Goal: Task Accomplishment & Management: Use online tool/utility

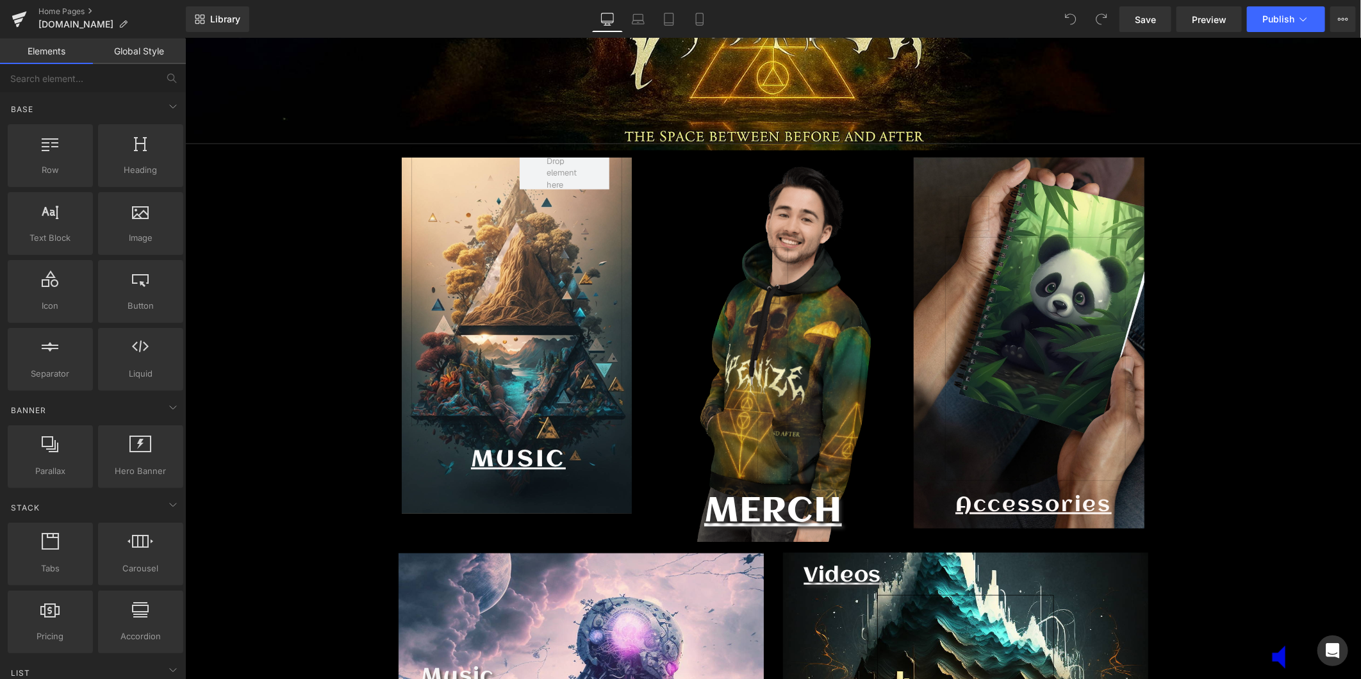
scroll to position [641, 0]
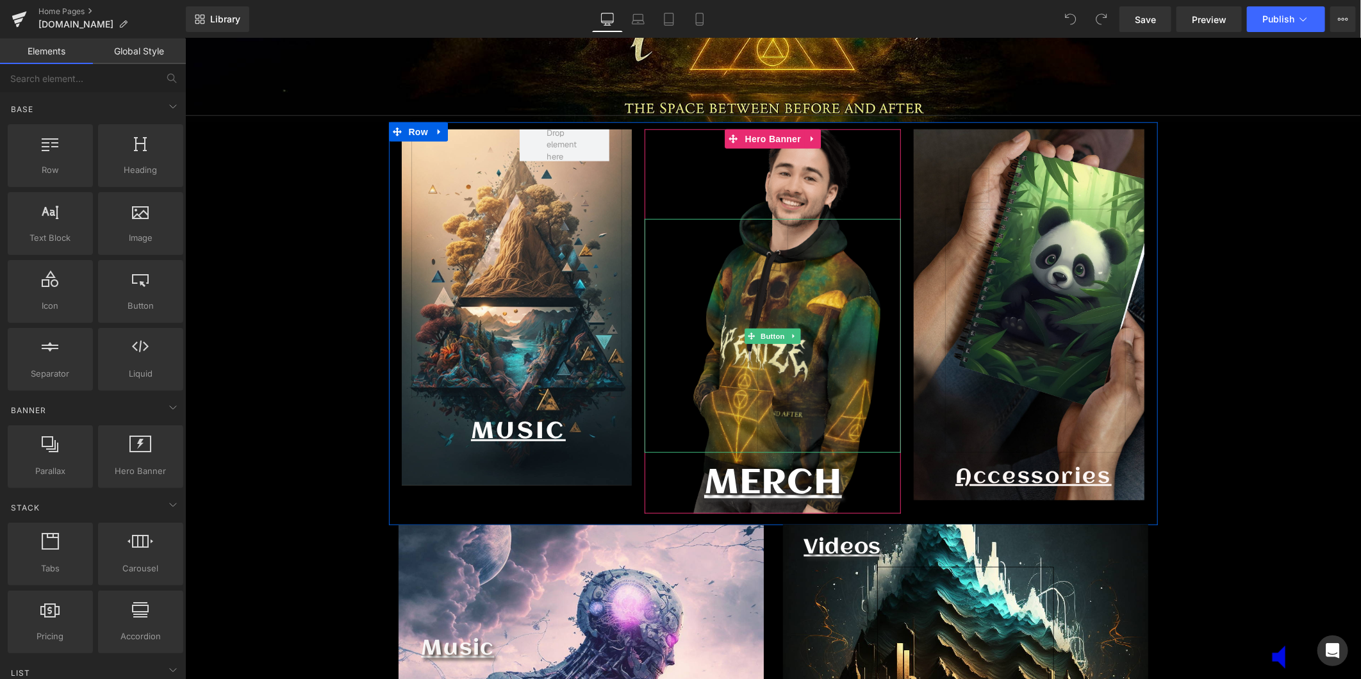
click at [787, 316] on div at bounding box center [772, 335] width 256 height 234
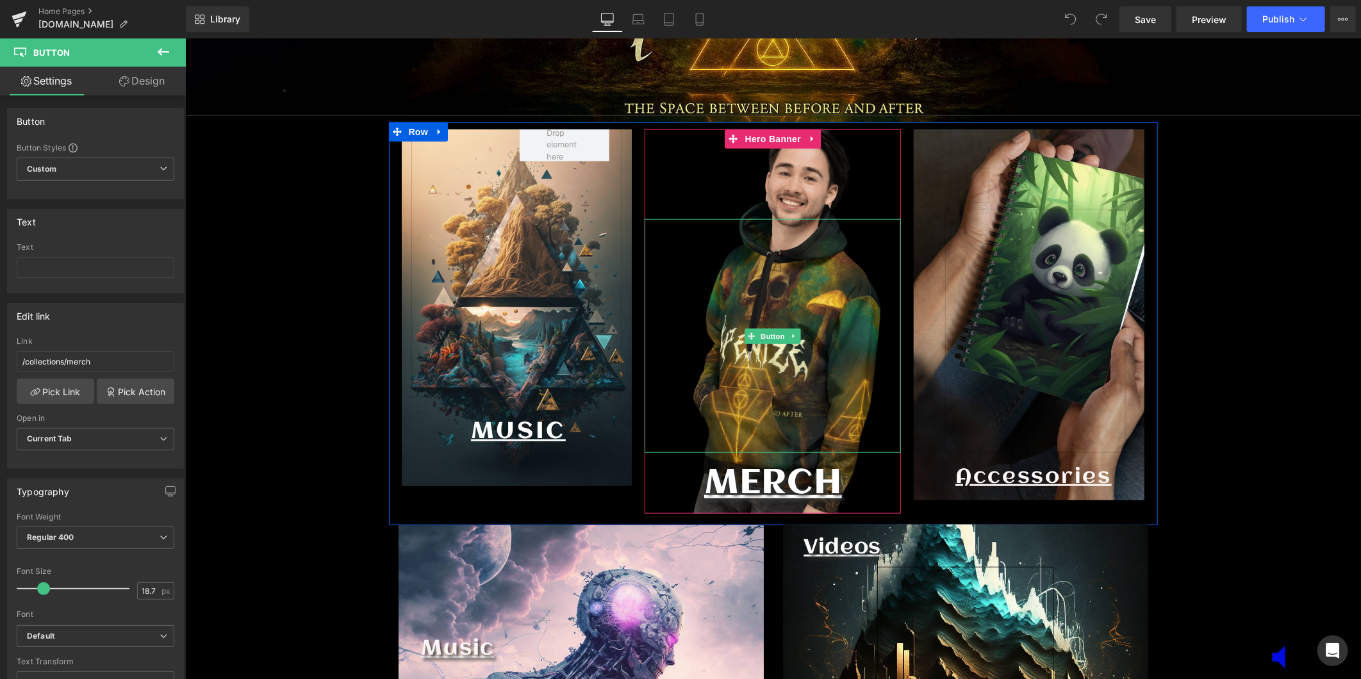
click at [766, 410] on link at bounding box center [772, 335] width 31 height 234
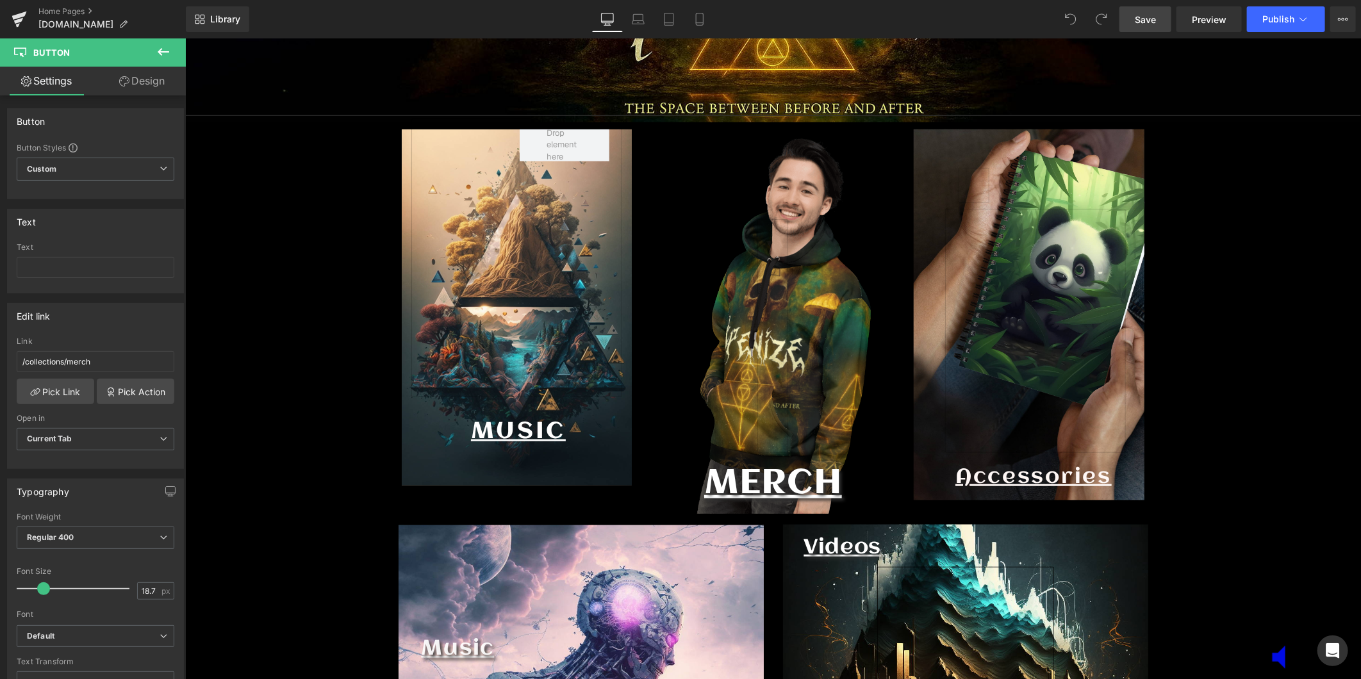
click at [1150, 24] on span "Save" at bounding box center [1145, 19] width 21 height 13
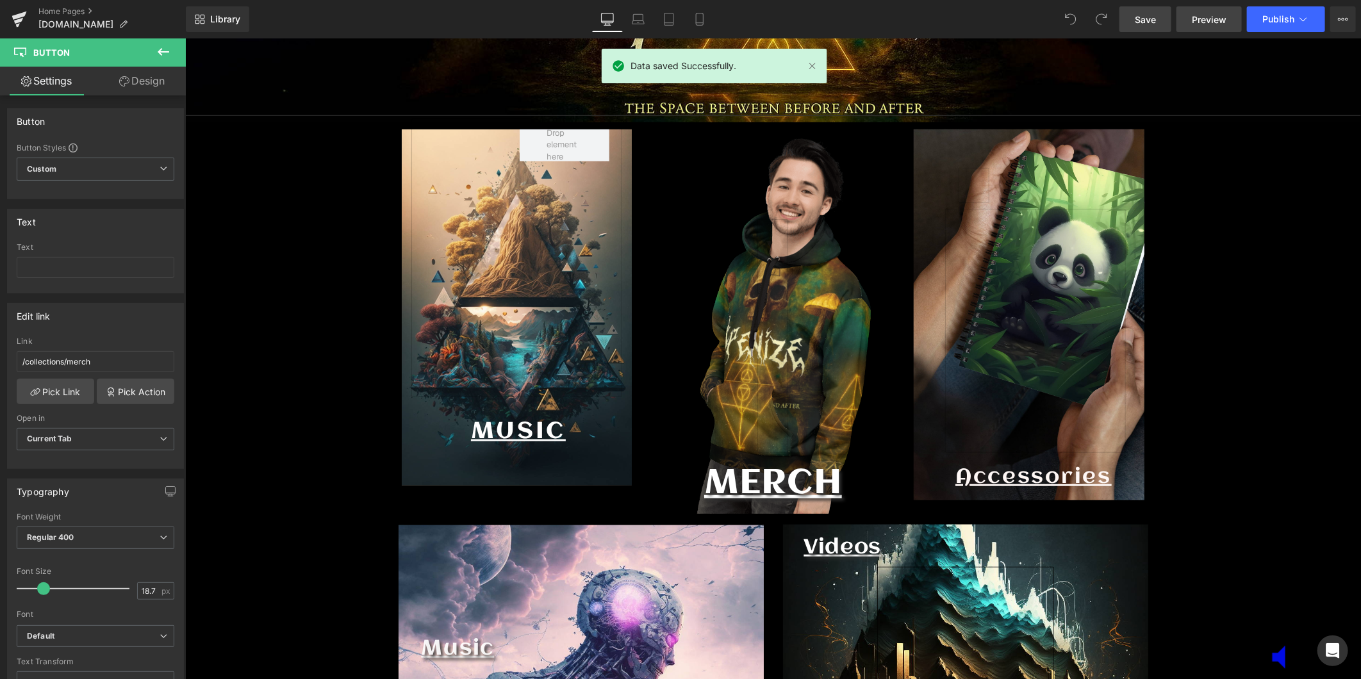
click at [1187, 22] on link "Preview" at bounding box center [1208, 19] width 65 height 26
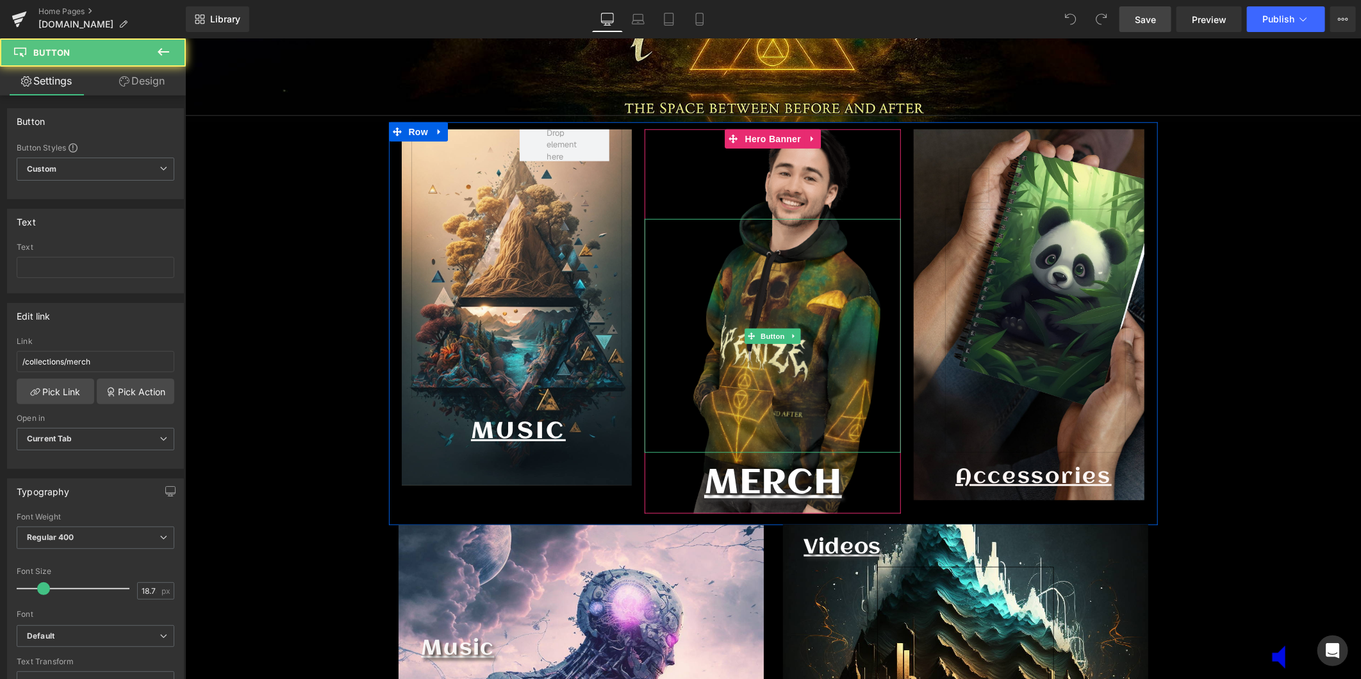
click at [757, 401] on link at bounding box center [772, 335] width 31 height 234
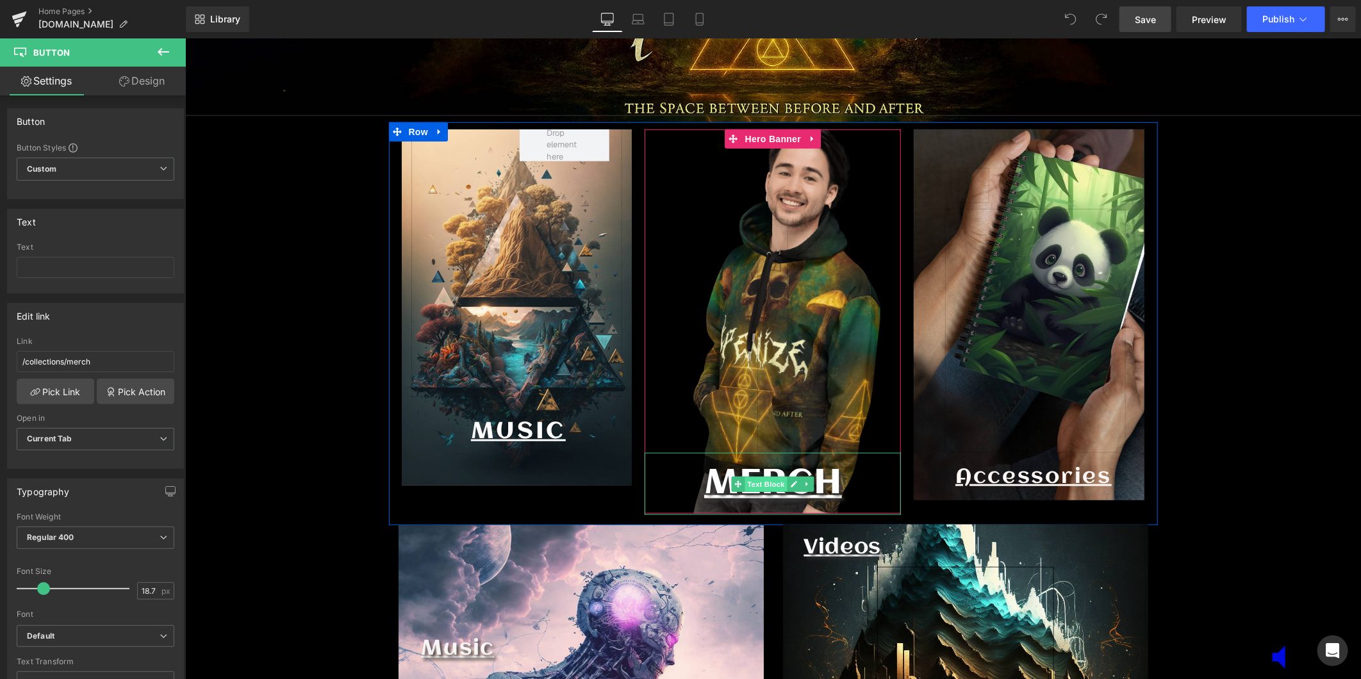
click at [757, 488] on span "Text Block" at bounding box center [765, 484] width 42 height 15
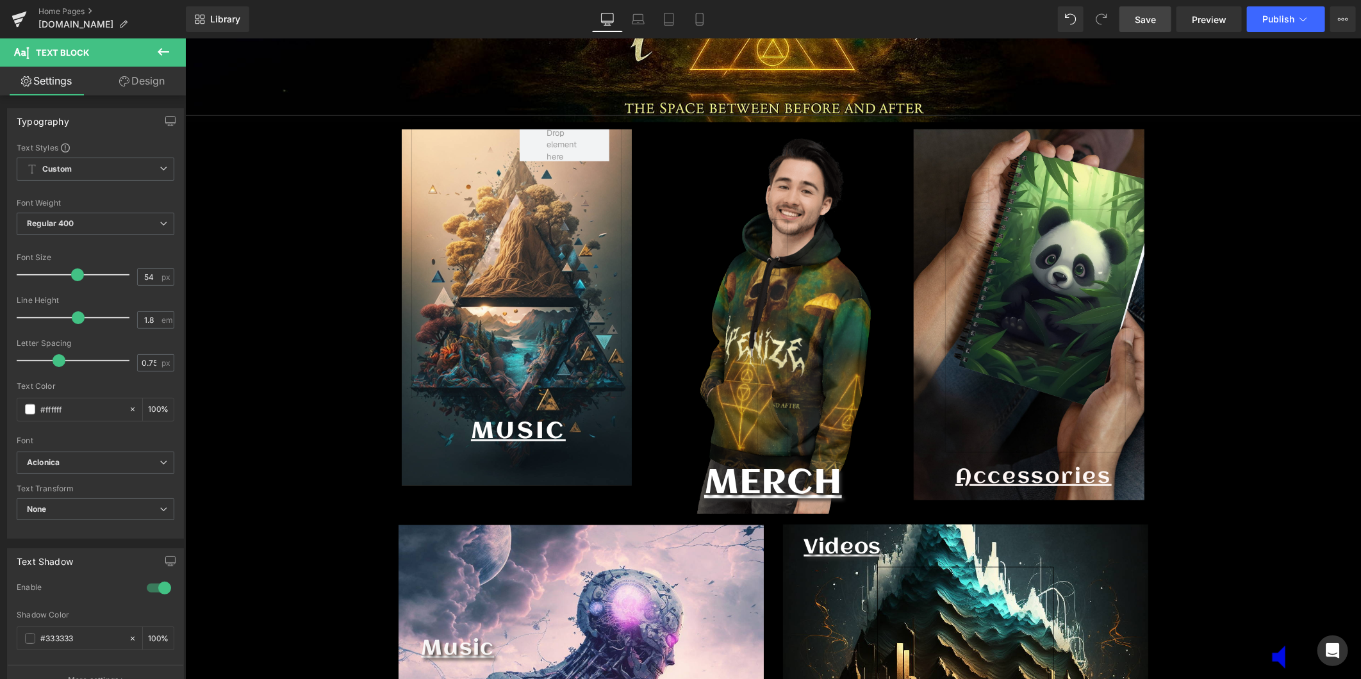
click at [65, 59] on span "Text Block" at bounding box center [77, 52] width 128 height 28
click at [82, 4] on div "Home Pages InkinInkaz.com" at bounding box center [93, 19] width 186 height 38
click at [78, 10] on link "Home Pages" at bounding box center [111, 11] width 147 height 10
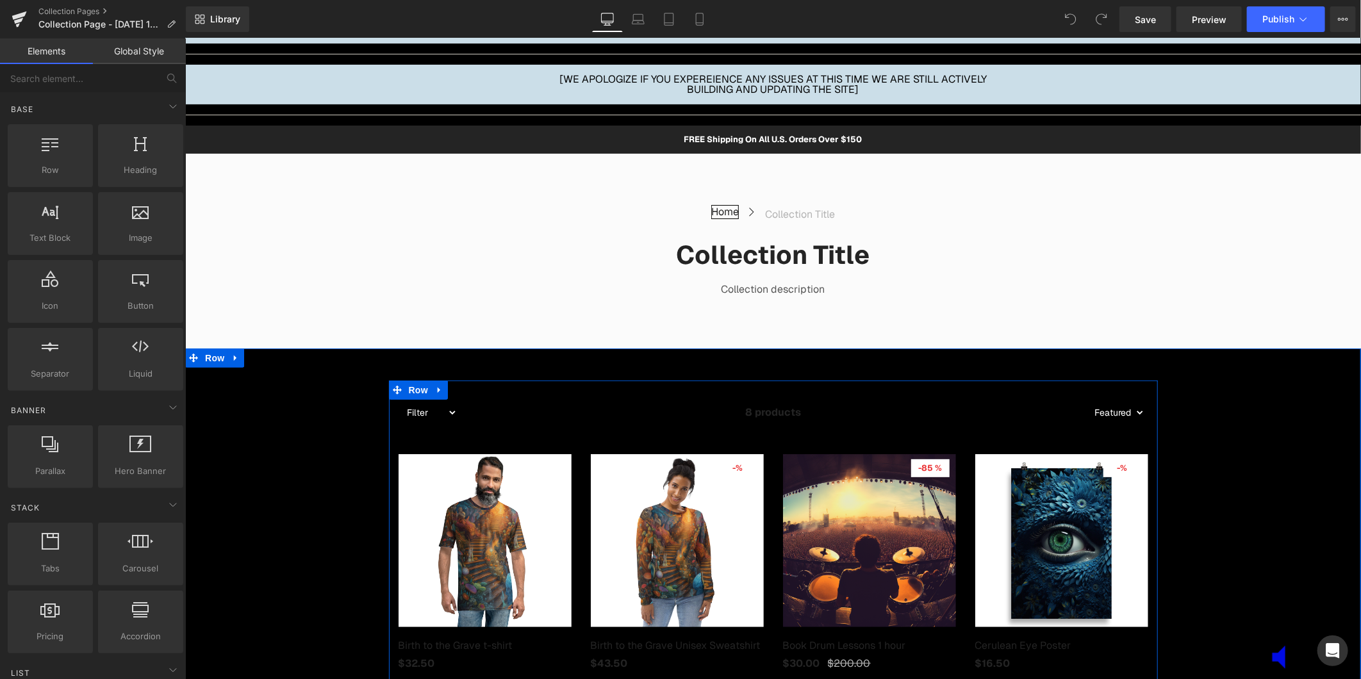
scroll to position [284, 0]
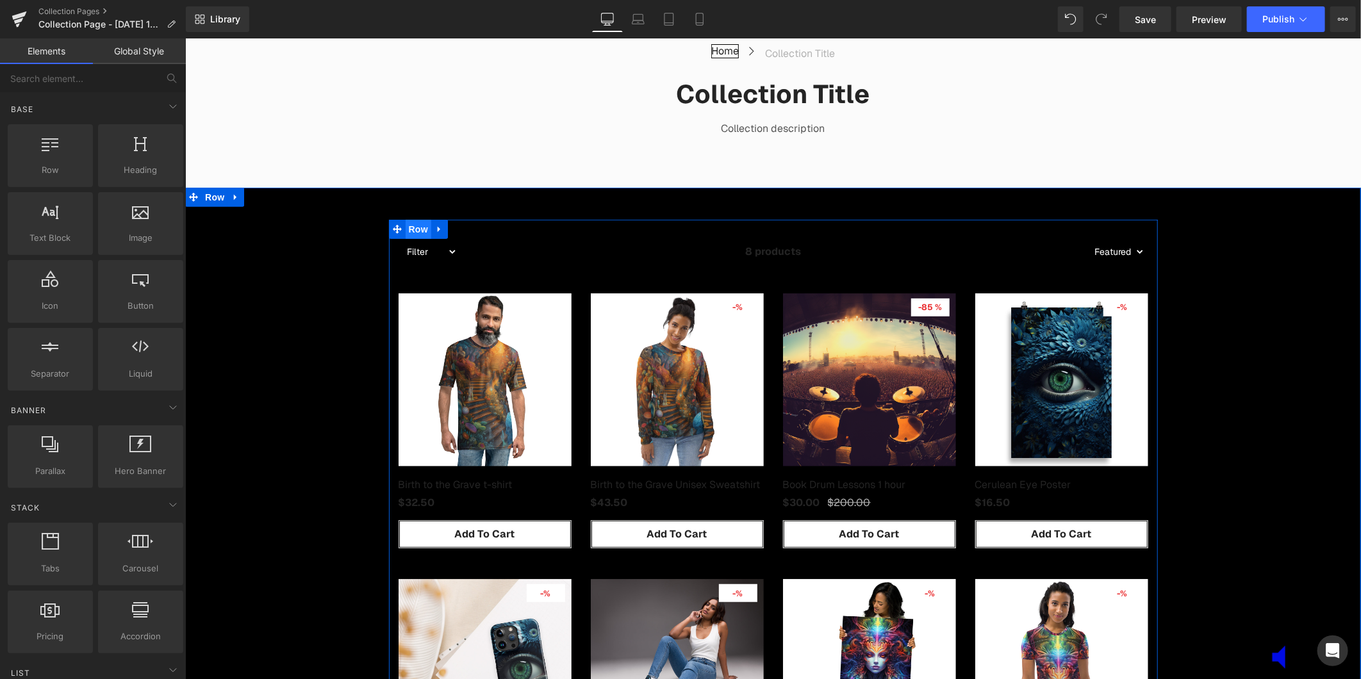
click at [423, 229] on span "Row" at bounding box center [418, 228] width 26 height 19
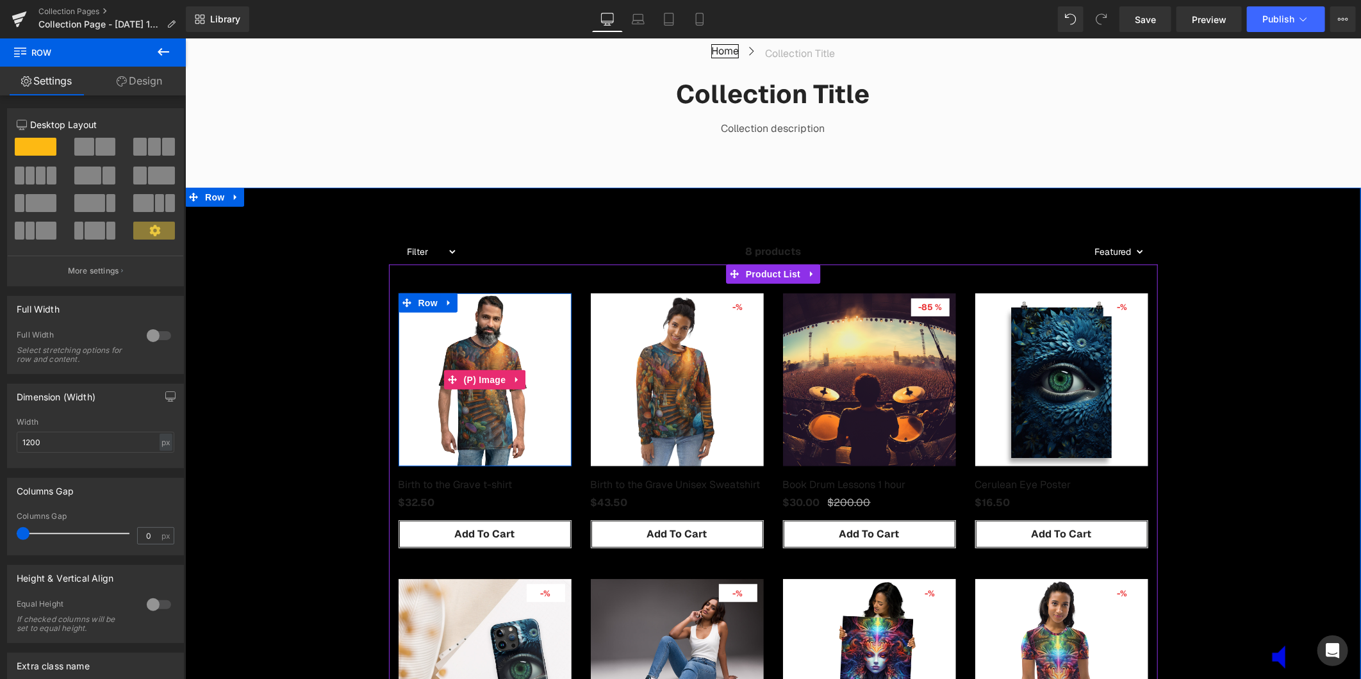
click at [493, 424] on img at bounding box center [484, 379] width 173 height 173
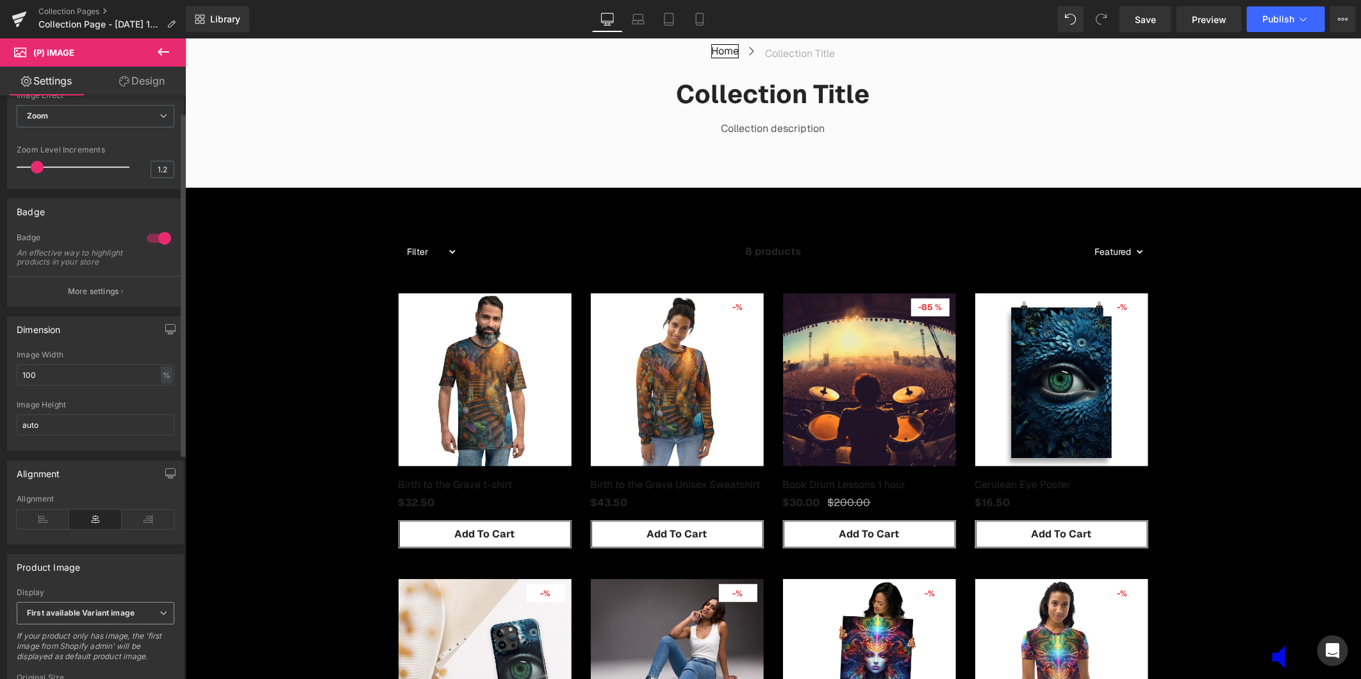
scroll to position [409, 0]
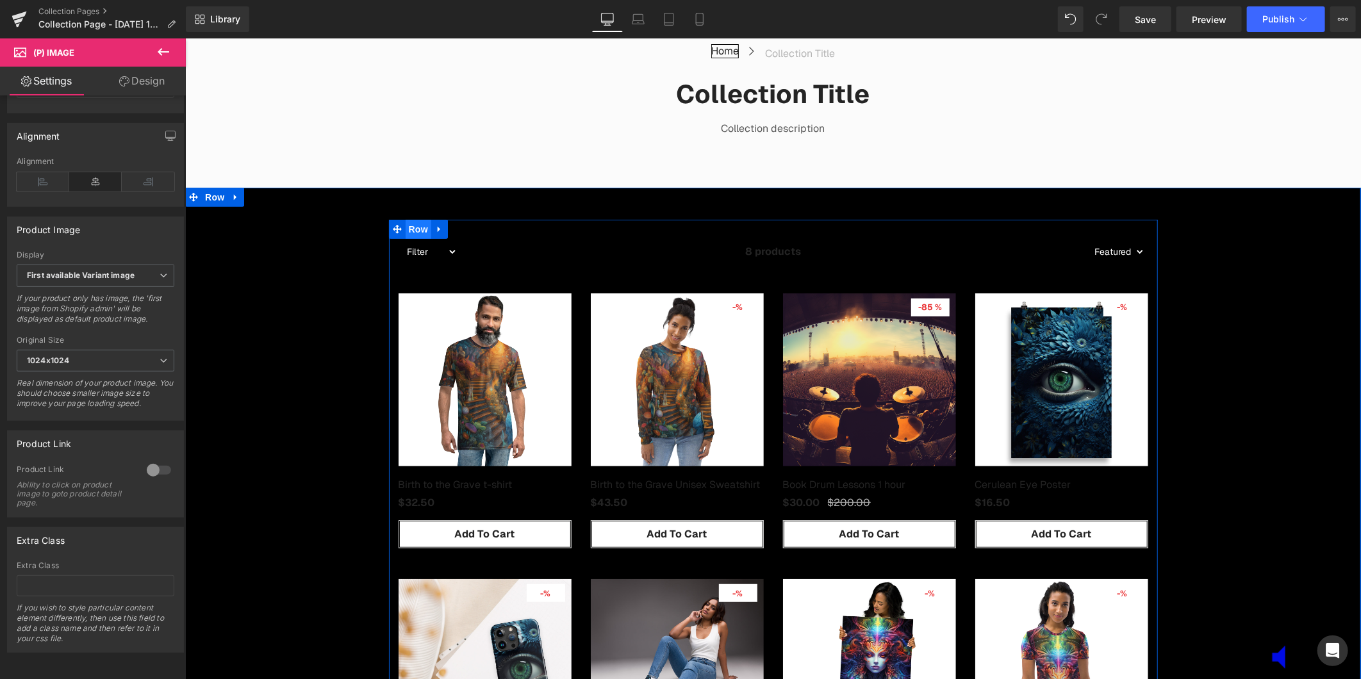
click at [422, 231] on span "Row" at bounding box center [418, 228] width 26 height 19
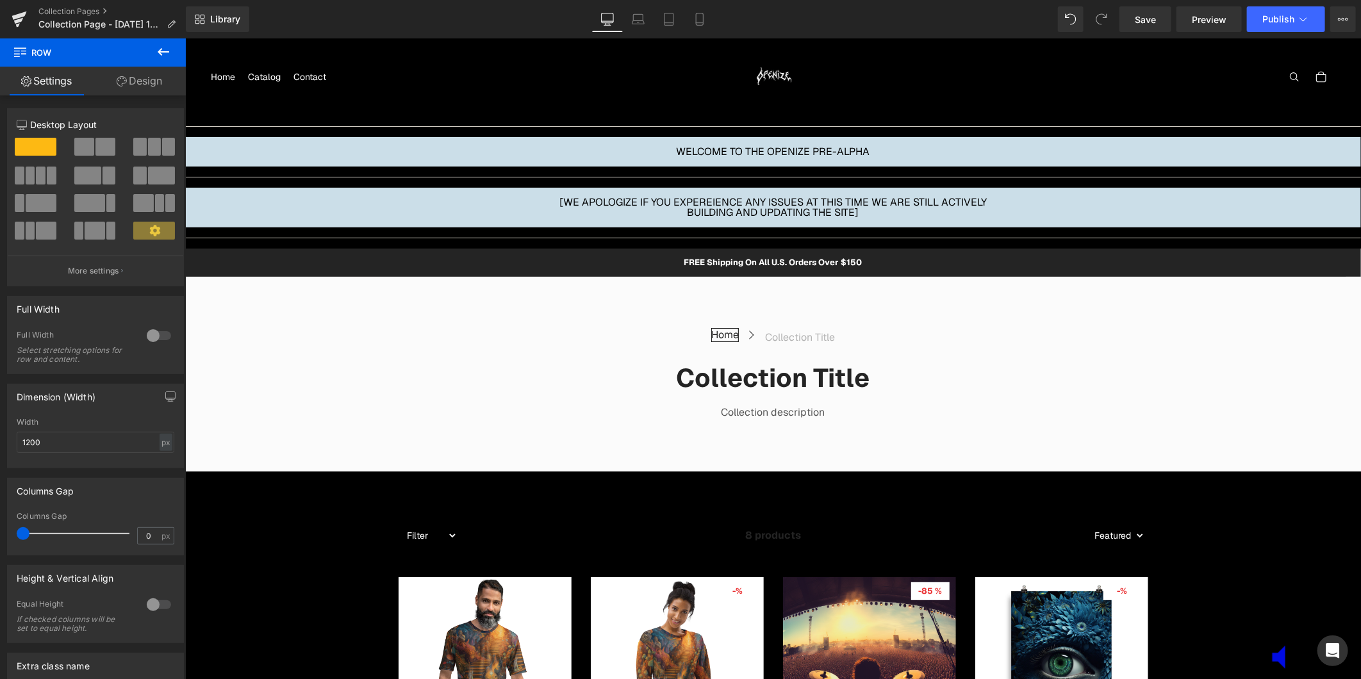
scroll to position [0, 0]
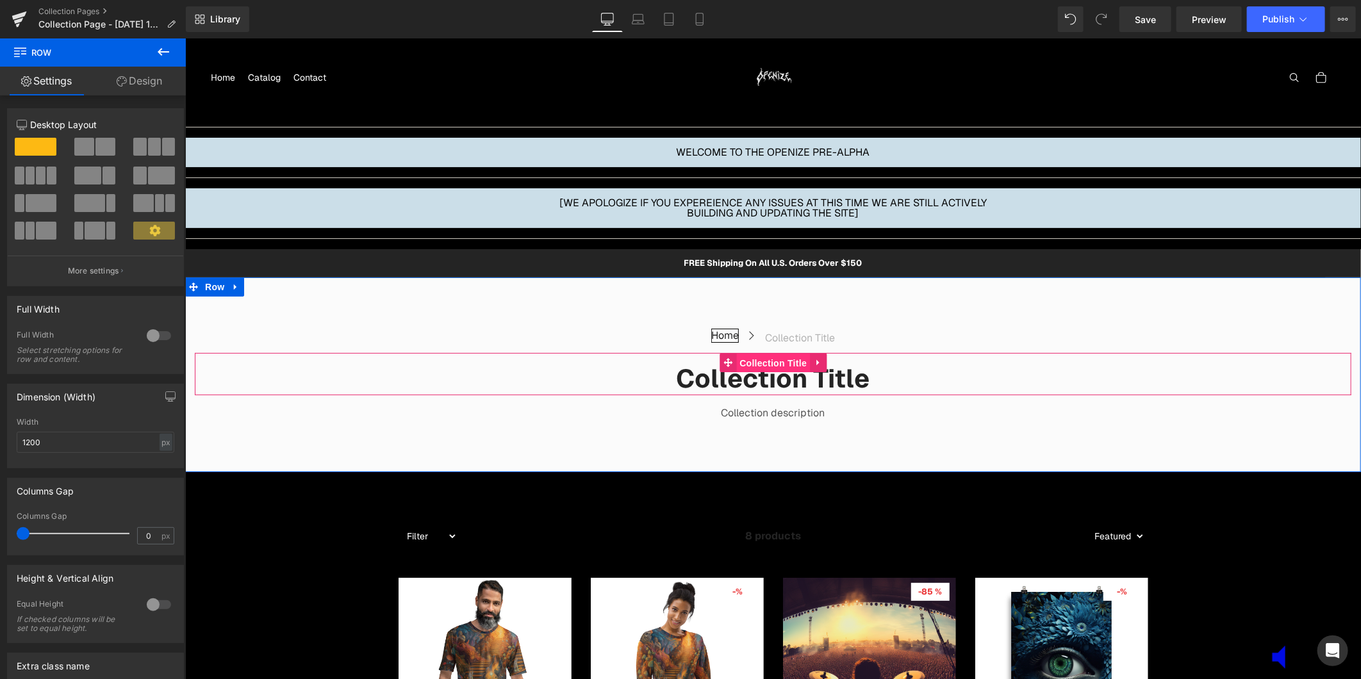
click at [768, 365] on span "Collection Title" at bounding box center [773, 362] width 74 height 19
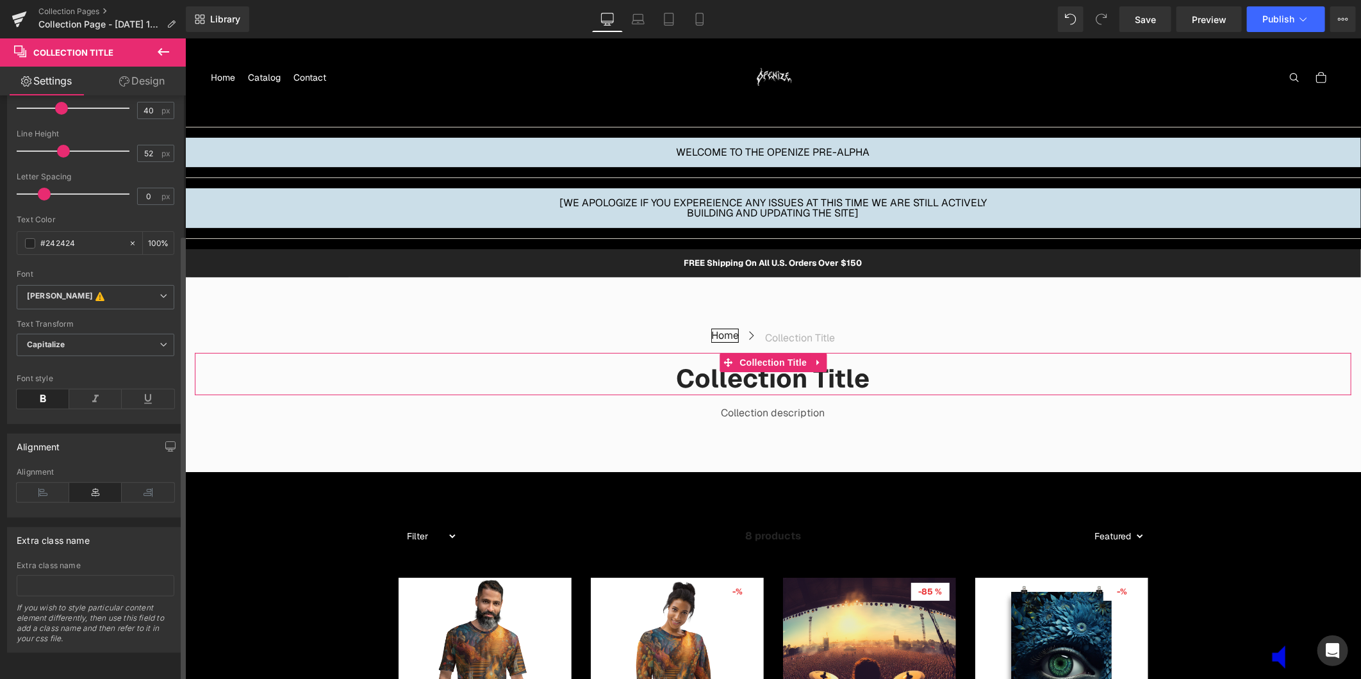
scroll to position [181, 0]
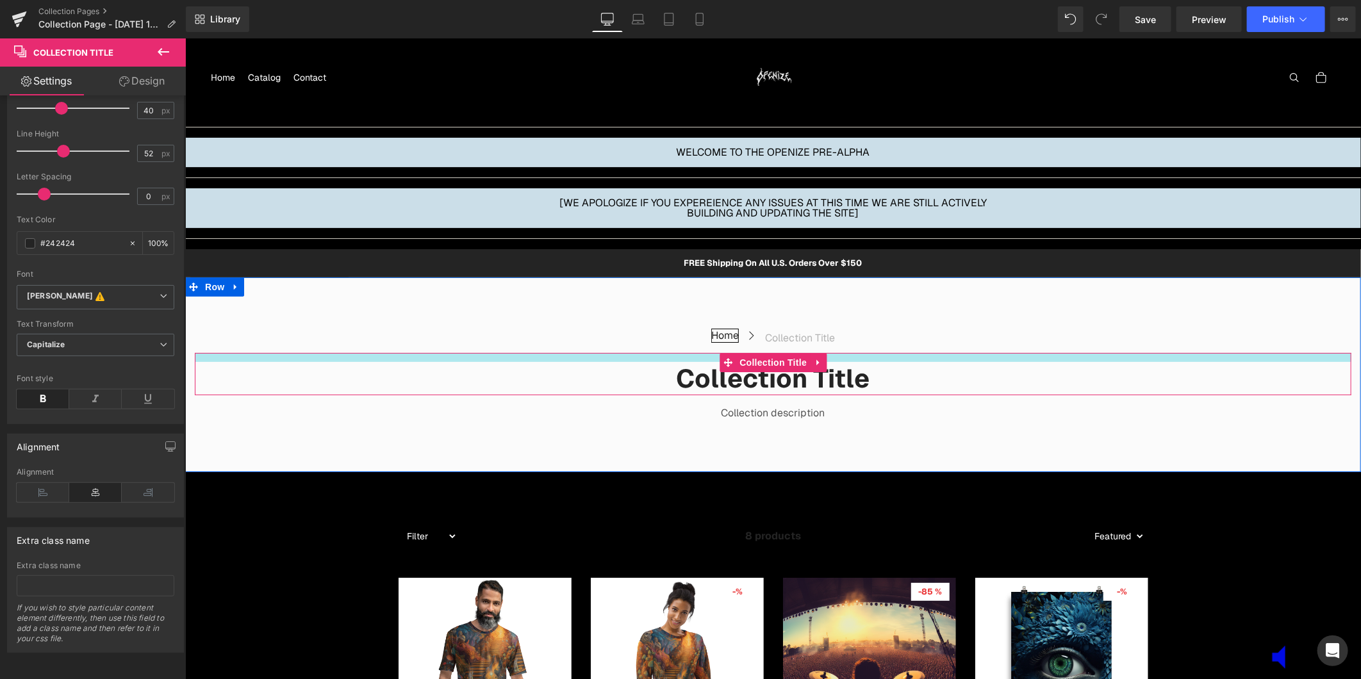
click at [370, 358] on div at bounding box center [772, 356] width 1156 height 9
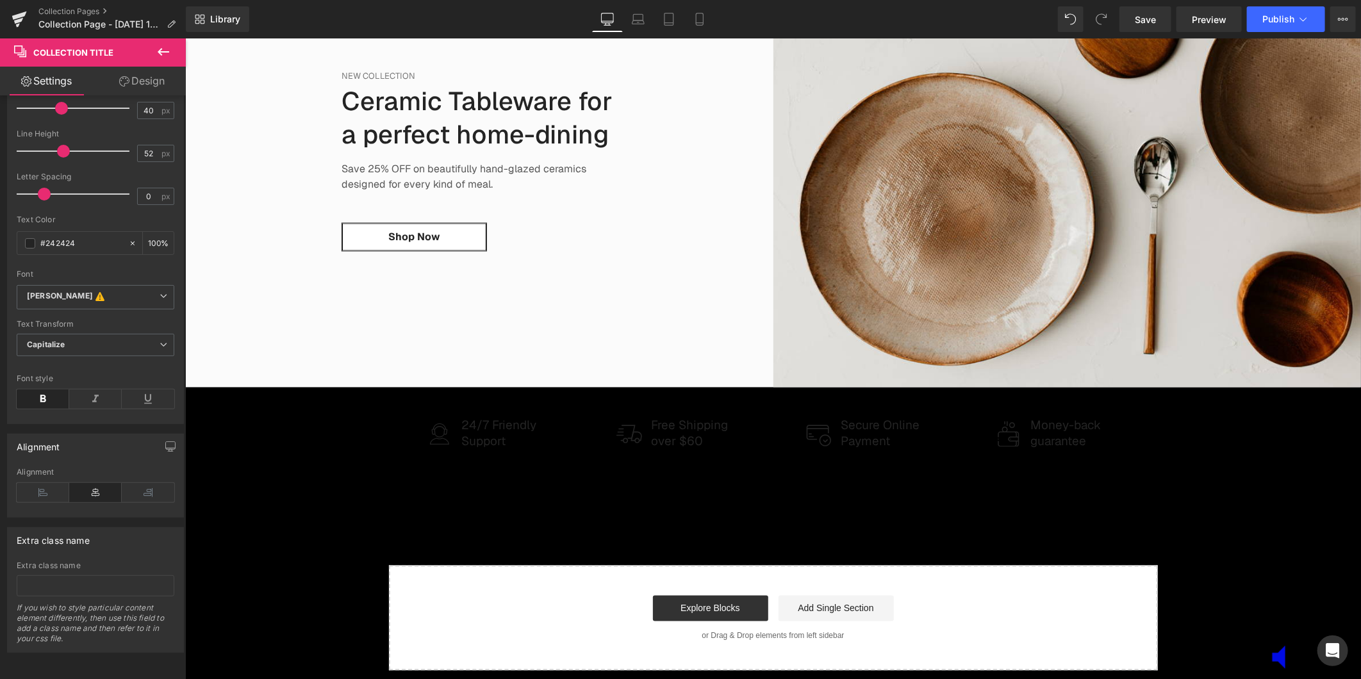
scroll to position [1424, 0]
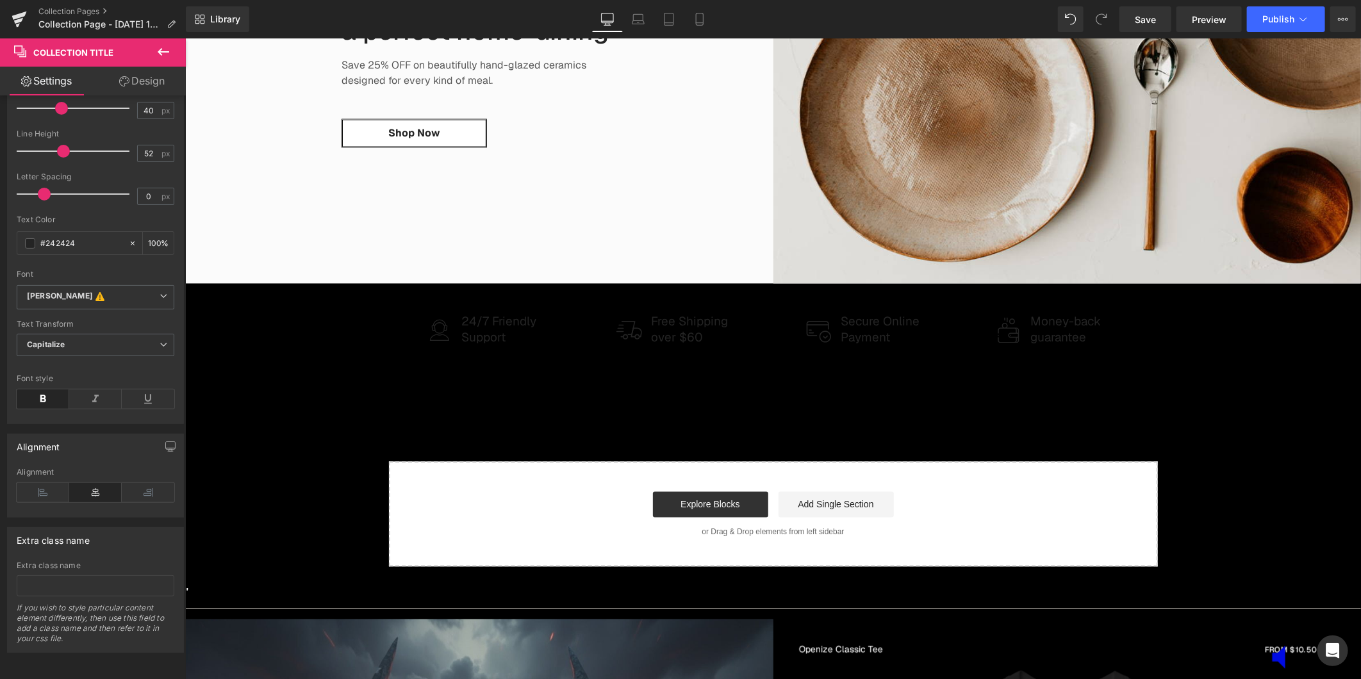
click at [718, 354] on div "Image 24/7 Friendly Support Text Block Row Image Free Shipping over $60 Text Bl…" at bounding box center [772, 339] width 769 height 113
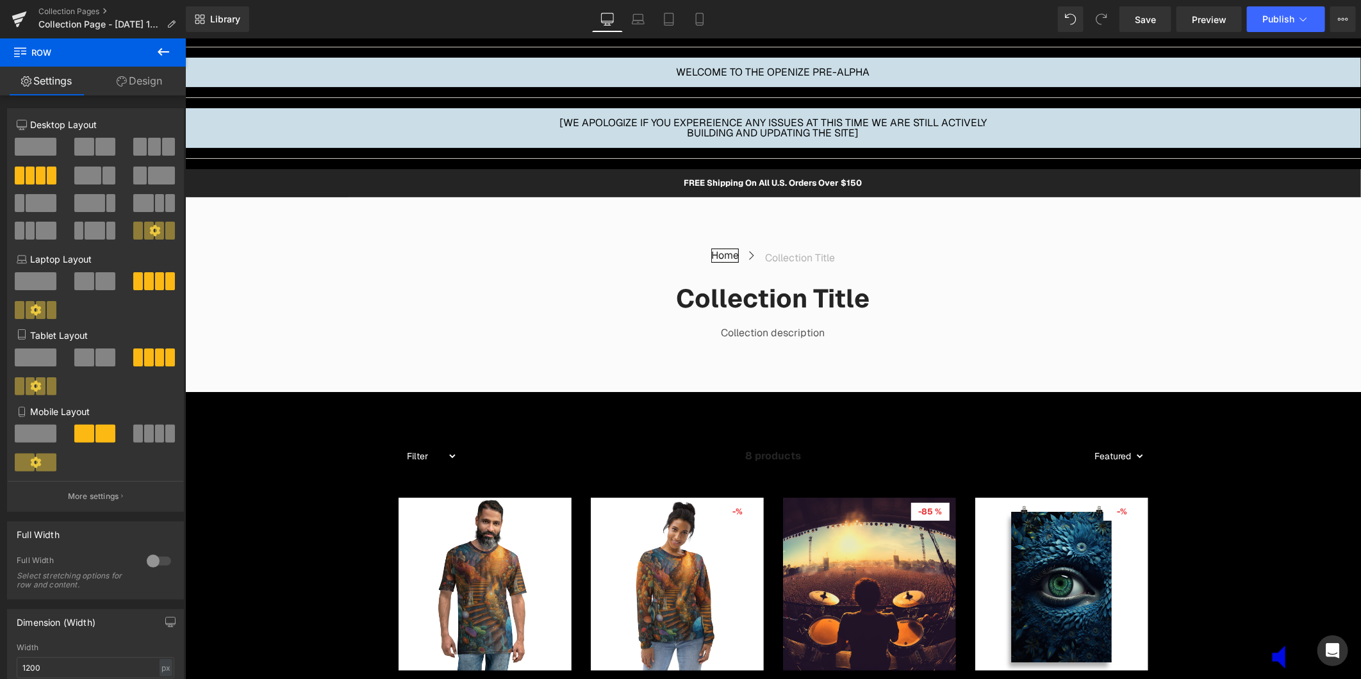
scroll to position [71, 0]
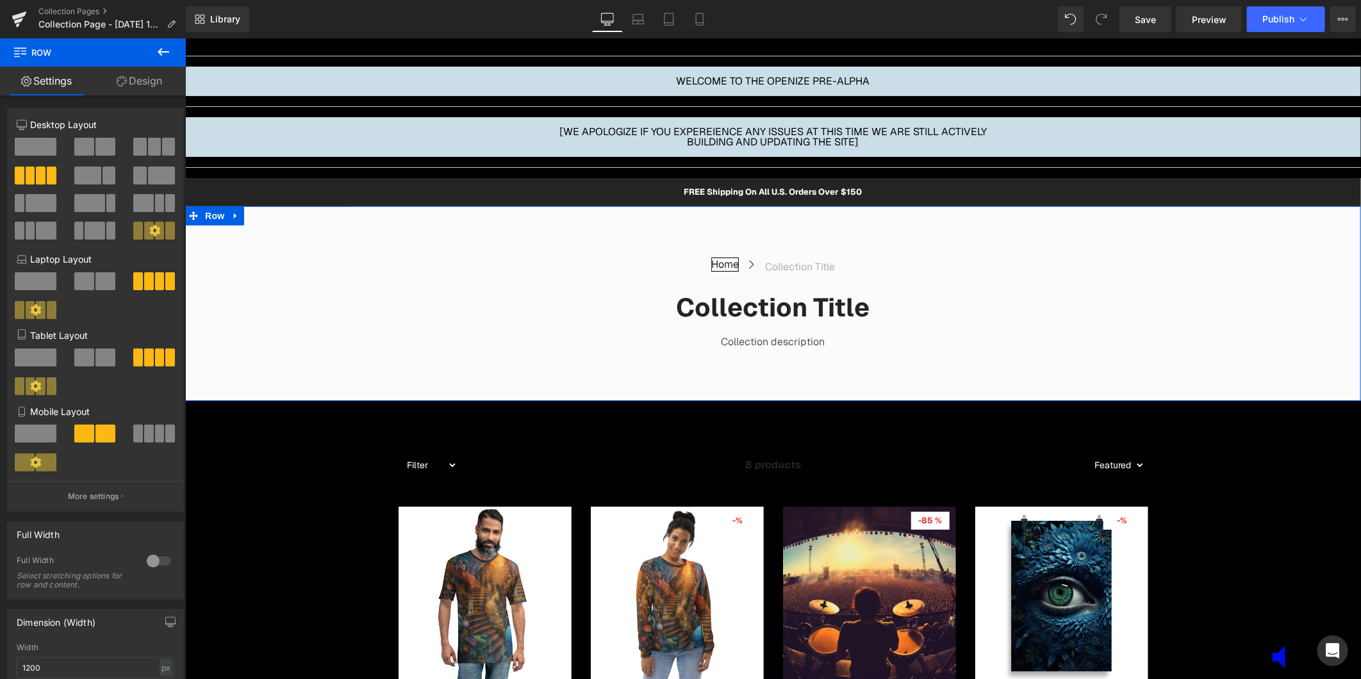
click at [713, 299] on h1 "Collection title" at bounding box center [772, 306] width 1156 height 33
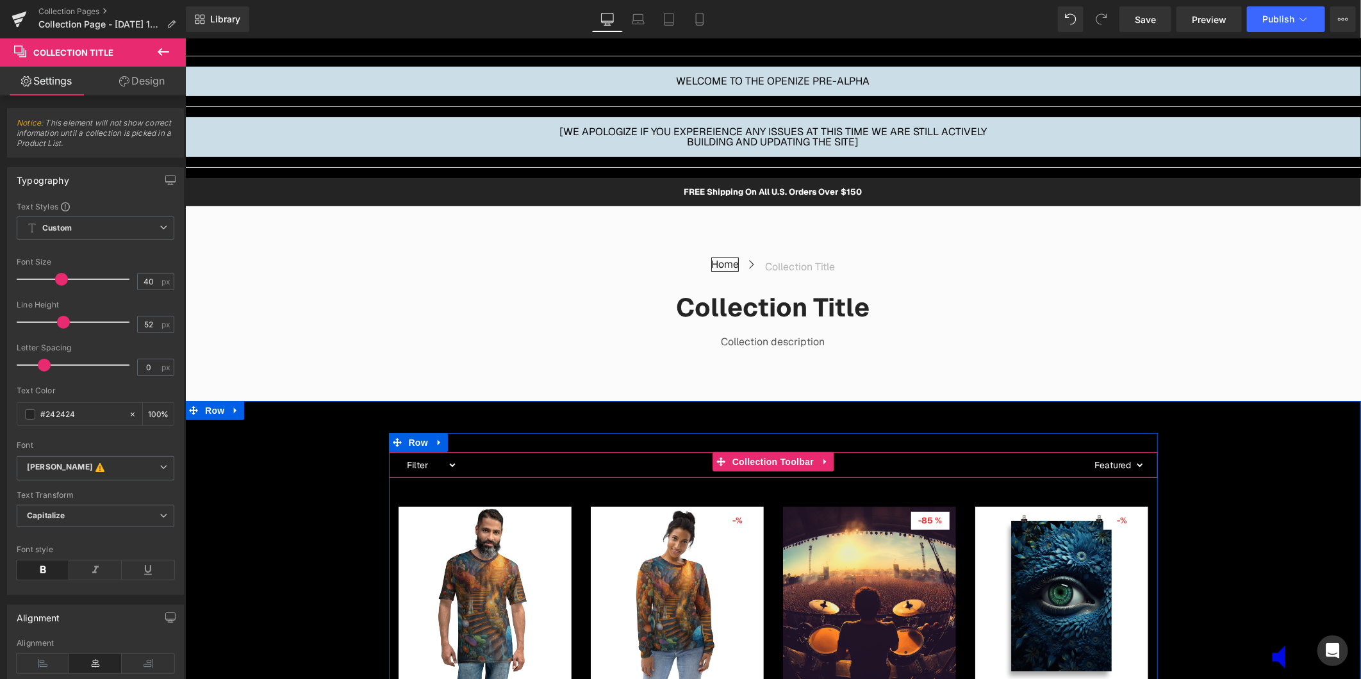
click at [753, 469] on span "Collection Toolbar" at bounding box center [772, 461] width 88 height 19
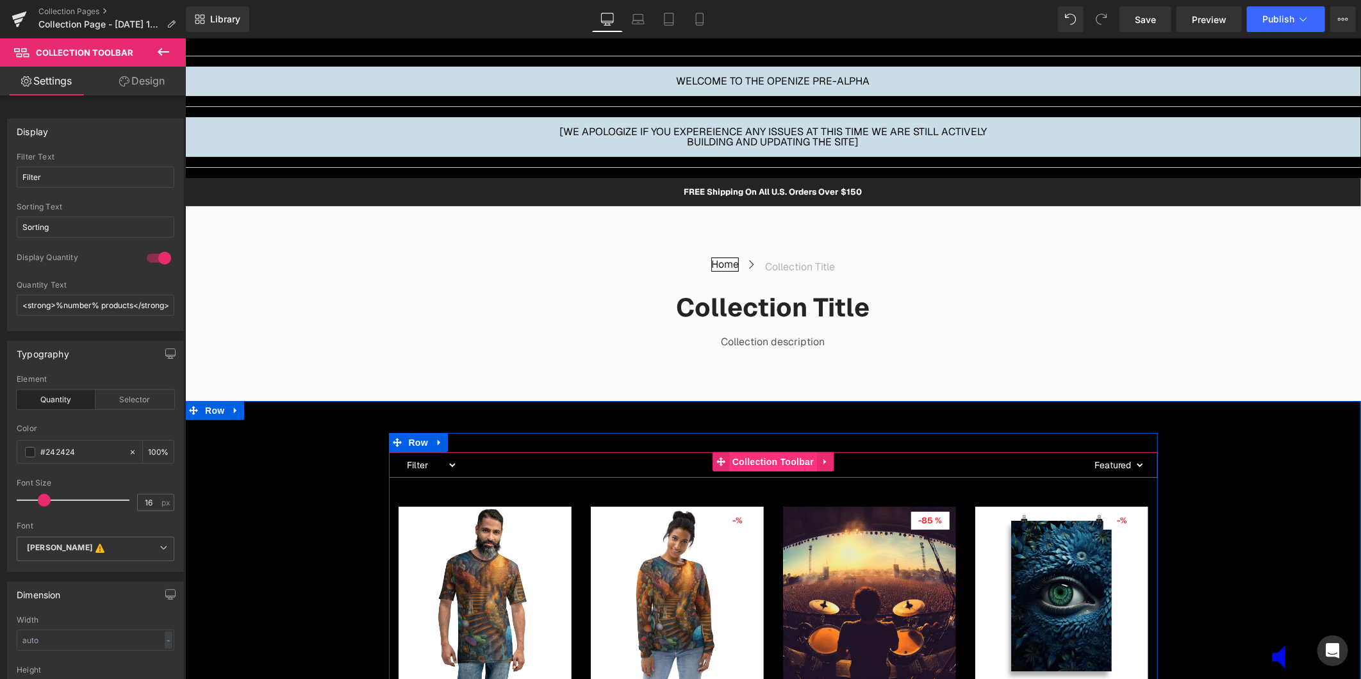
click at [759, 459] on span "Collection Toolbar" at bounding box center [772, 461] width 88 height 19
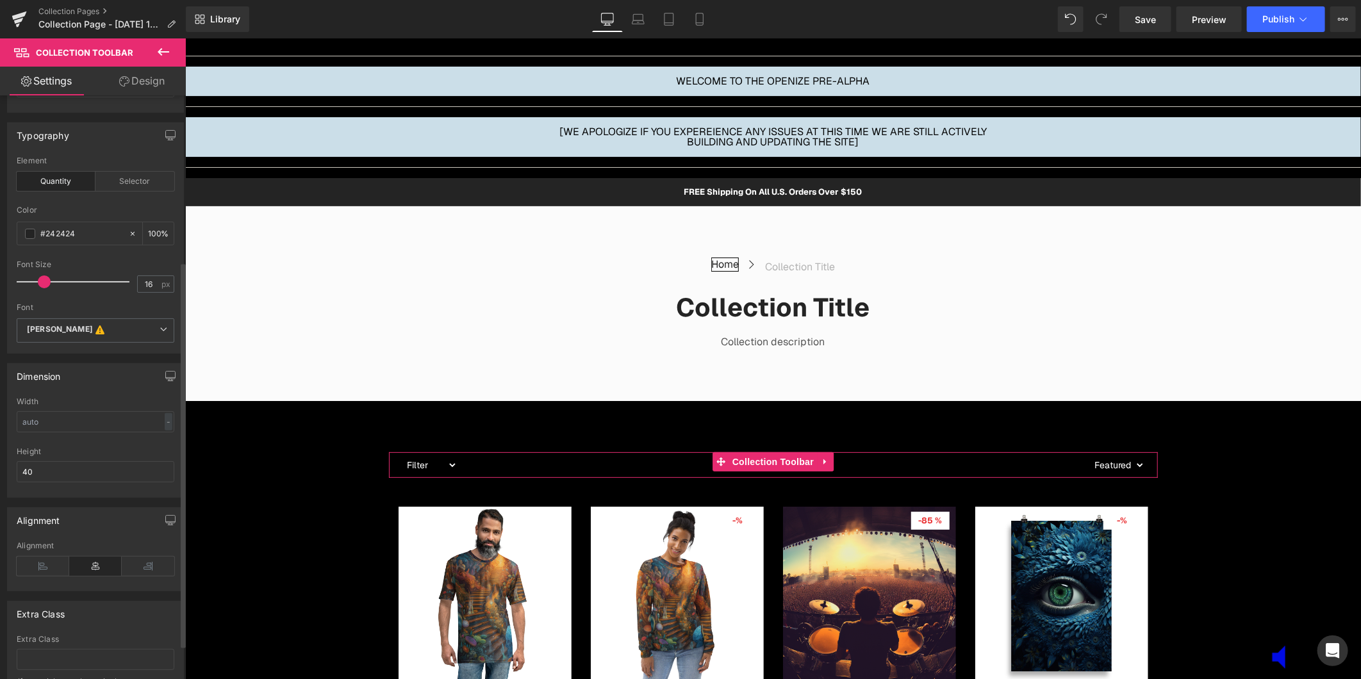
scroll to position [0, 0]
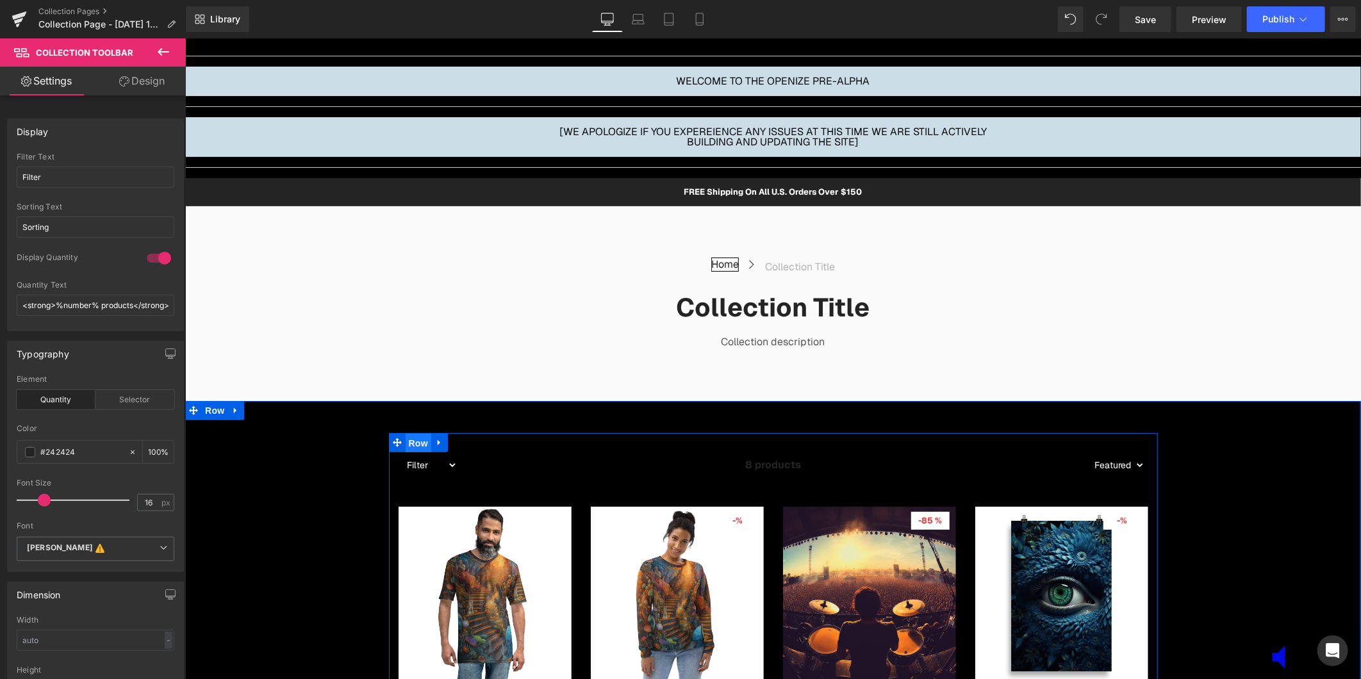
click at [417, 443] on span "Row" at bounding box center [418, 442] width 26 height 19
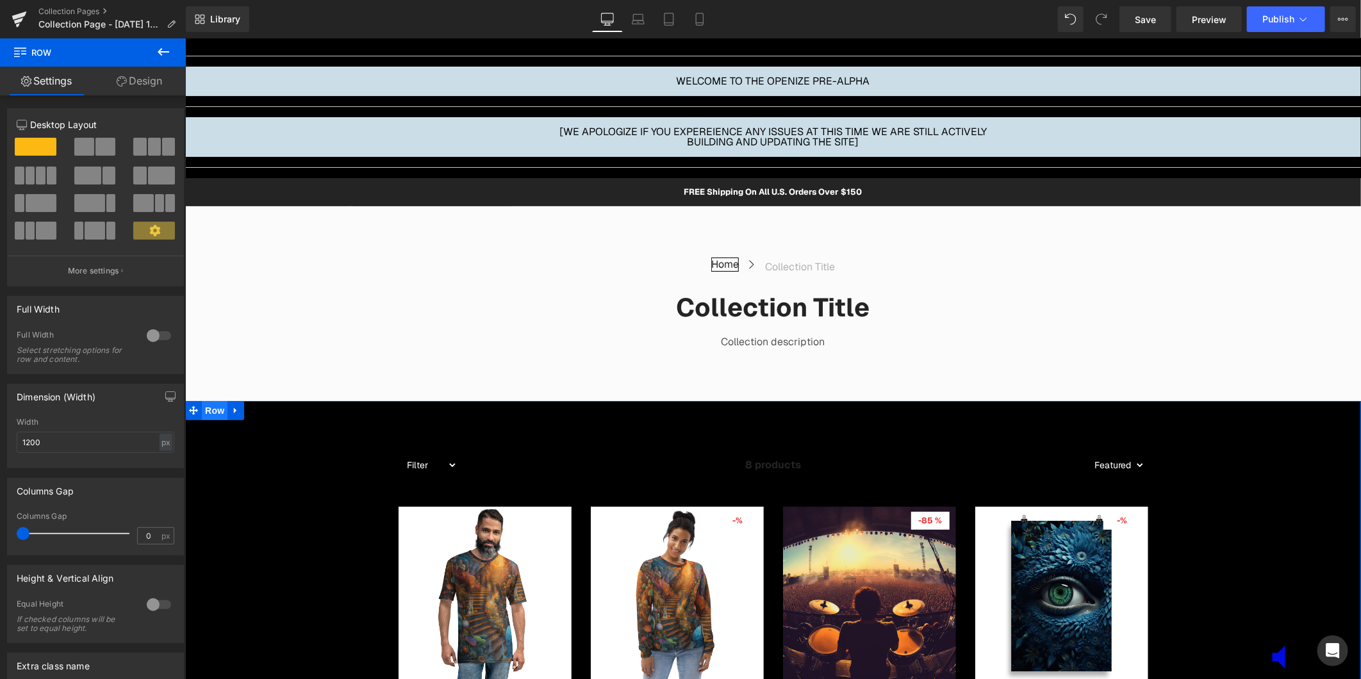
click at [208, 416] on span "Row" at bounding box center [214, 409] width 26 height 19
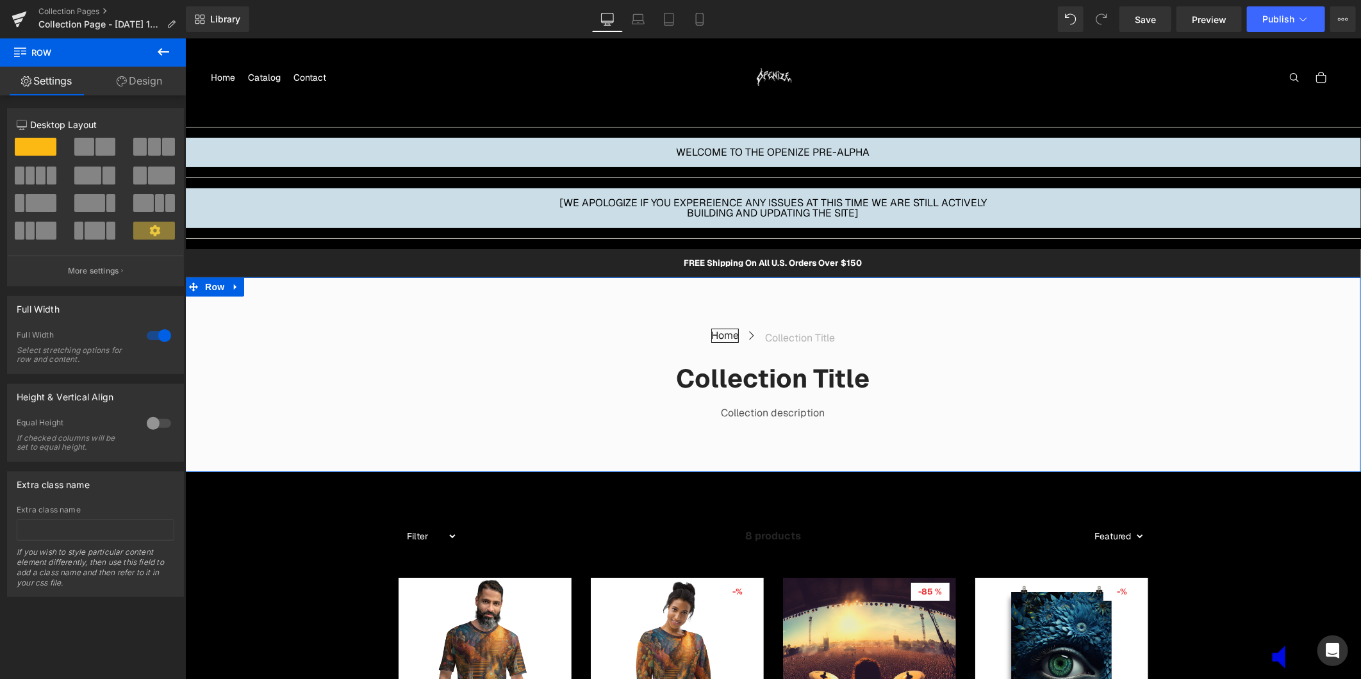
click at [185, 38] on div at bounding box center [185, 38] width 0 height 0
click at [208, 284] on span "Row" at bounding box center [214, 286] width 26 height 19
click at [201, 263] on span "Row" at bounding box center [214, 258] width 26 height 19
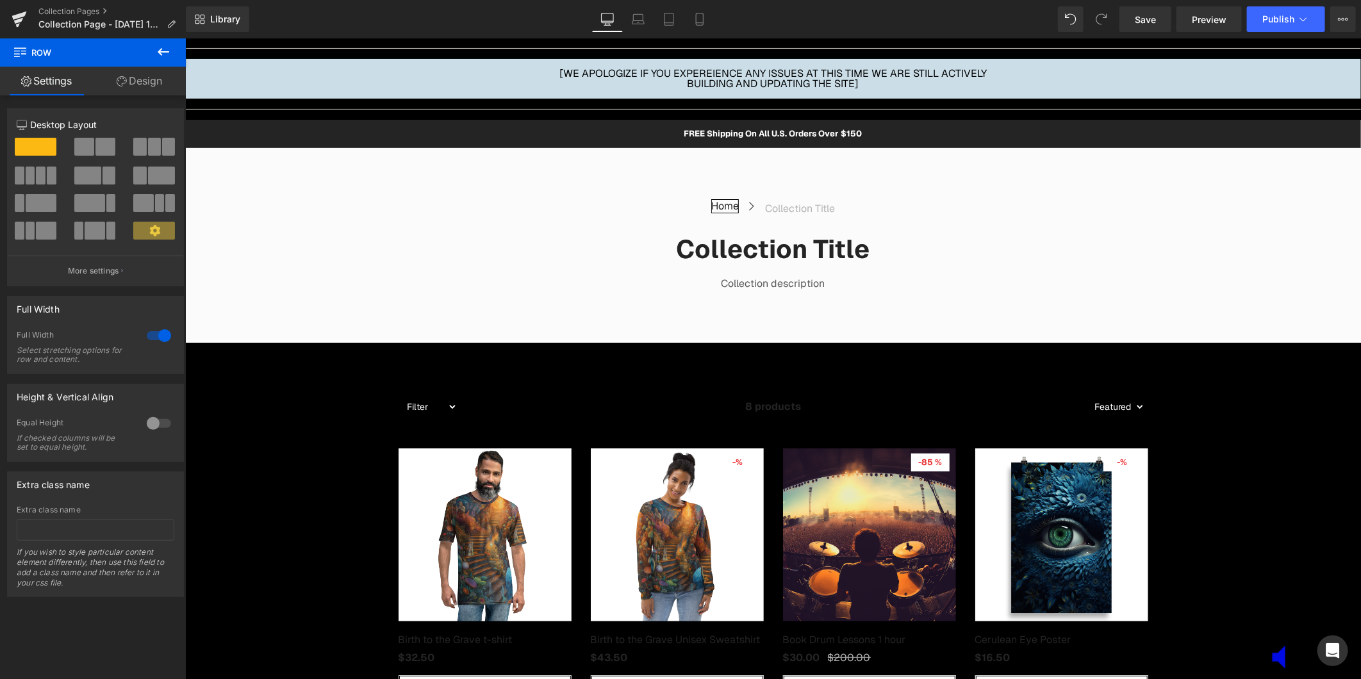
scroll to position [356, 0]
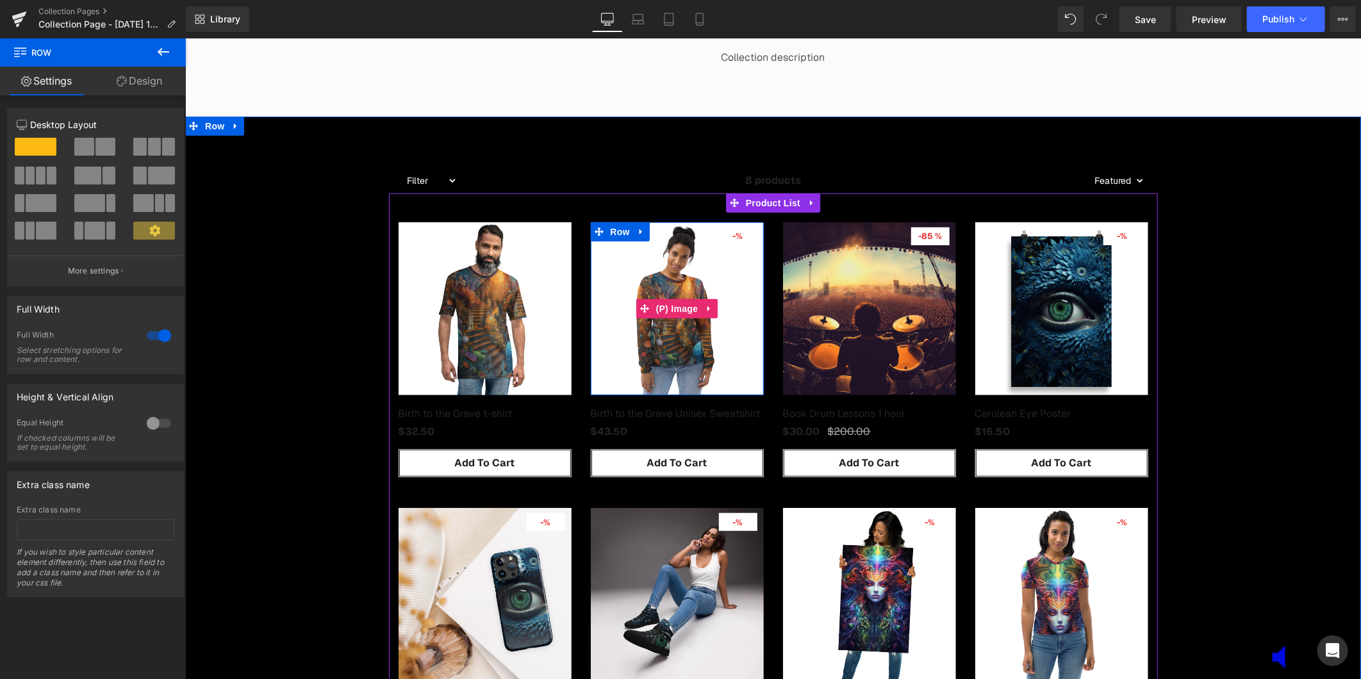
click at [595, 374] on img at bounding box center [676, 308] width 173 height 173
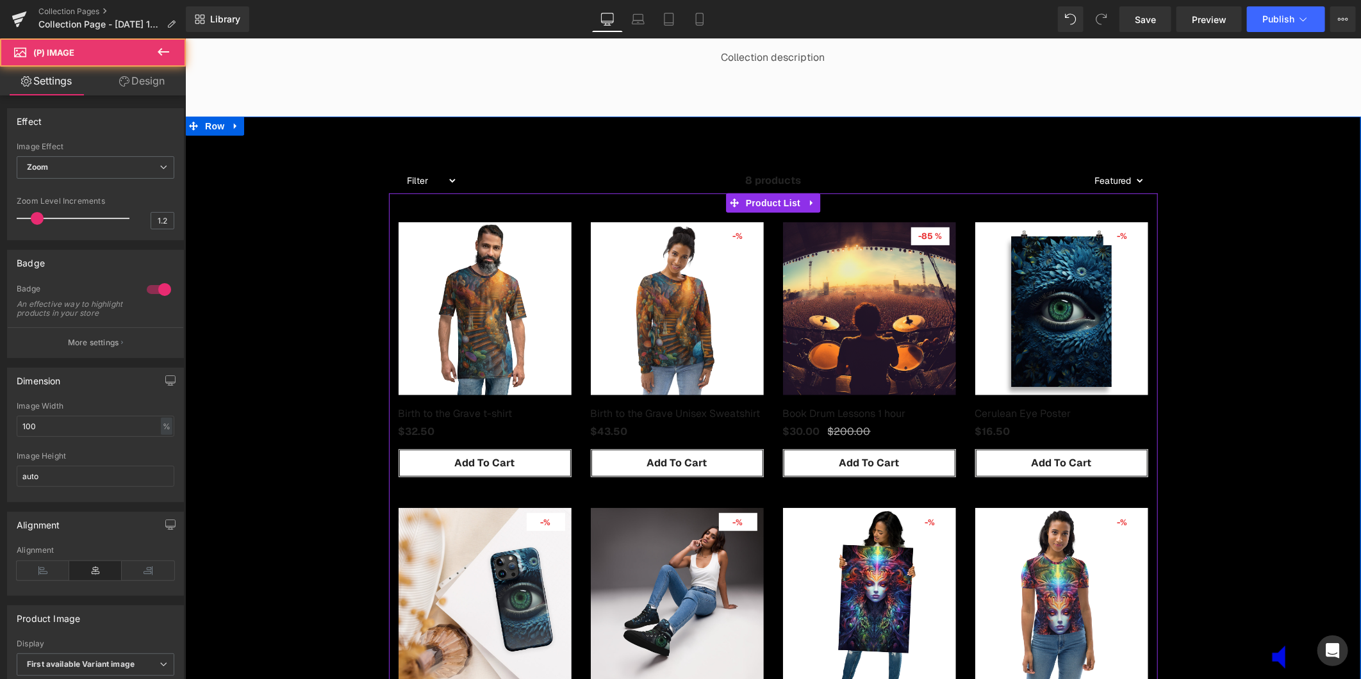
click at [485, 359] on img at bounding box center [484, 308] width 173 height 173
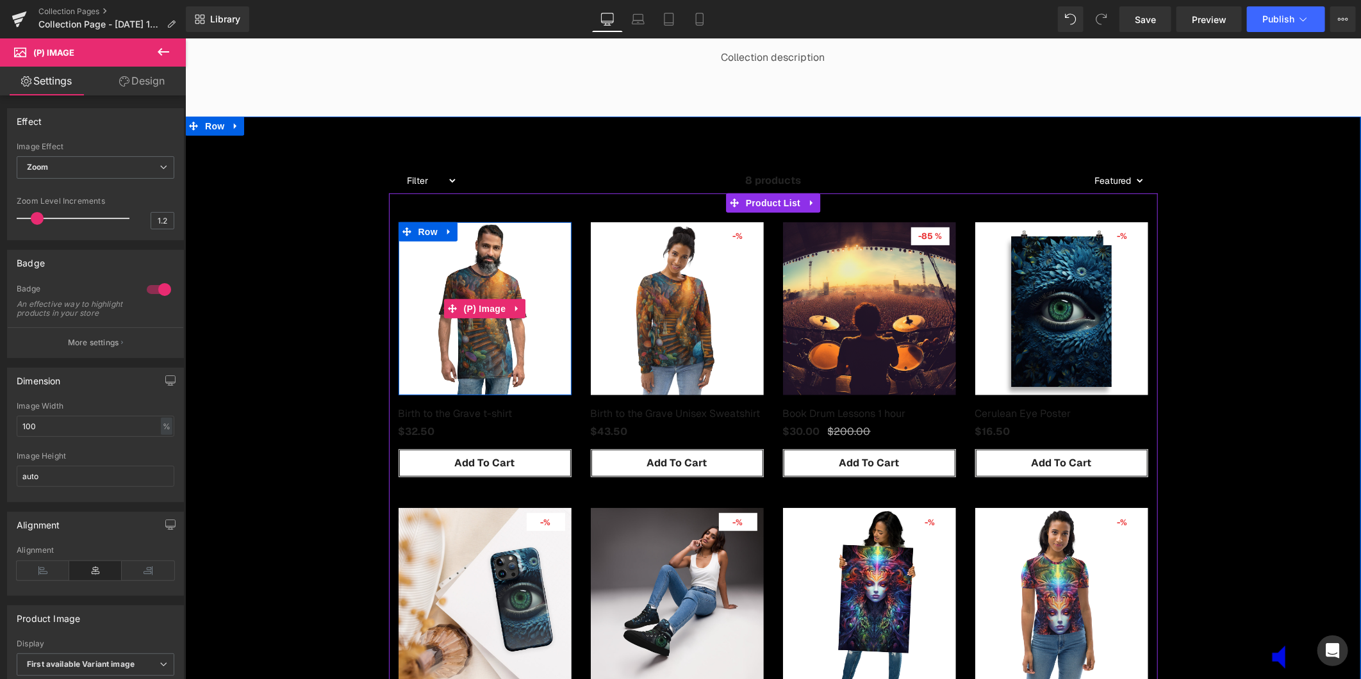
click at [493, 355] on img at bounding box center [484, 308] width 173 height 173
click at [482, 311] on span "(P) Image" at bounding box center [484, 308] width 49 height 19
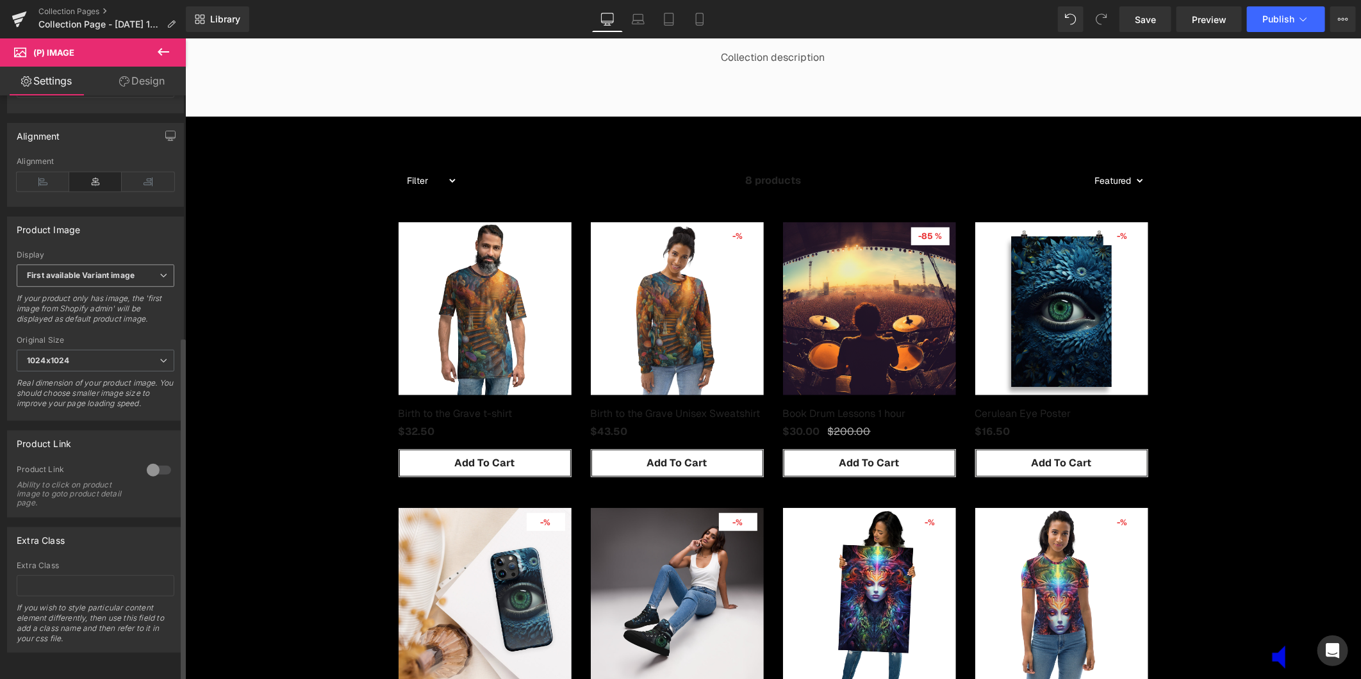
scroll to position [409, 0]
click at [111, 269] on span "First available Variant image" at bounding box center [96, 276] width 158 height 22
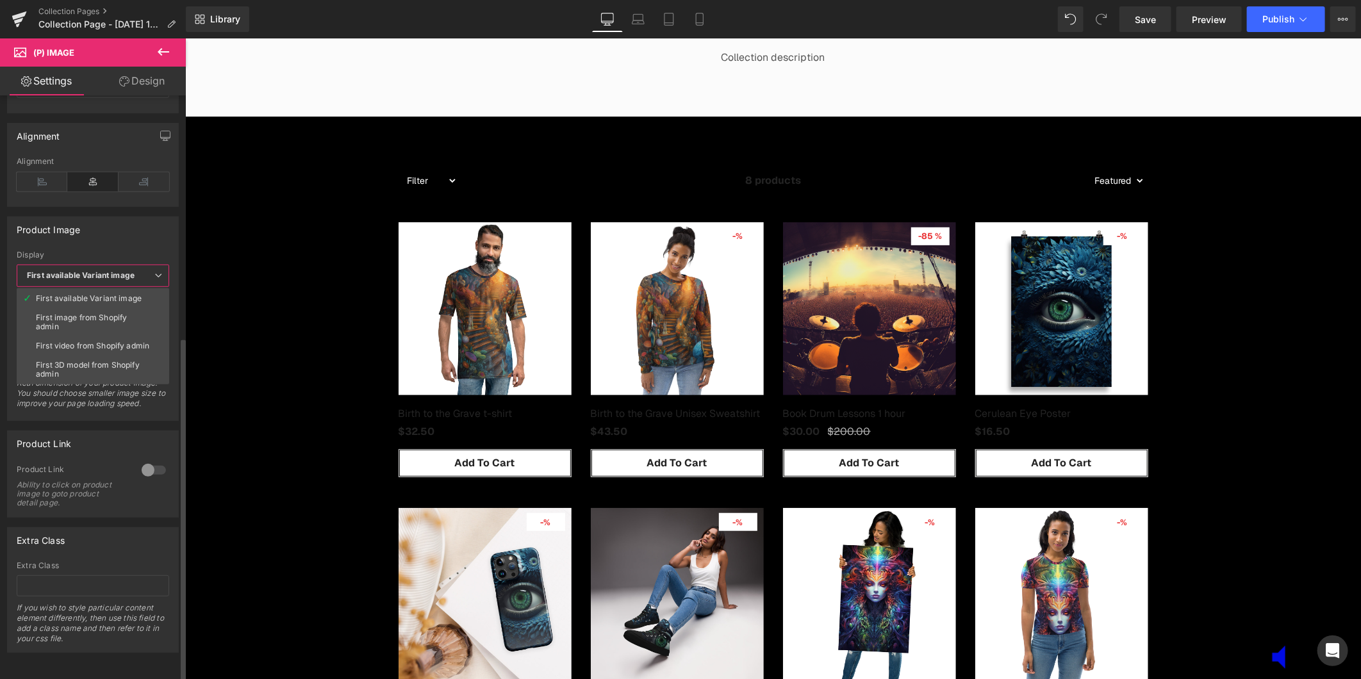
click at [109, 270] on b "First available Variant image" at bounding box center [81, 275] width 108 height 10
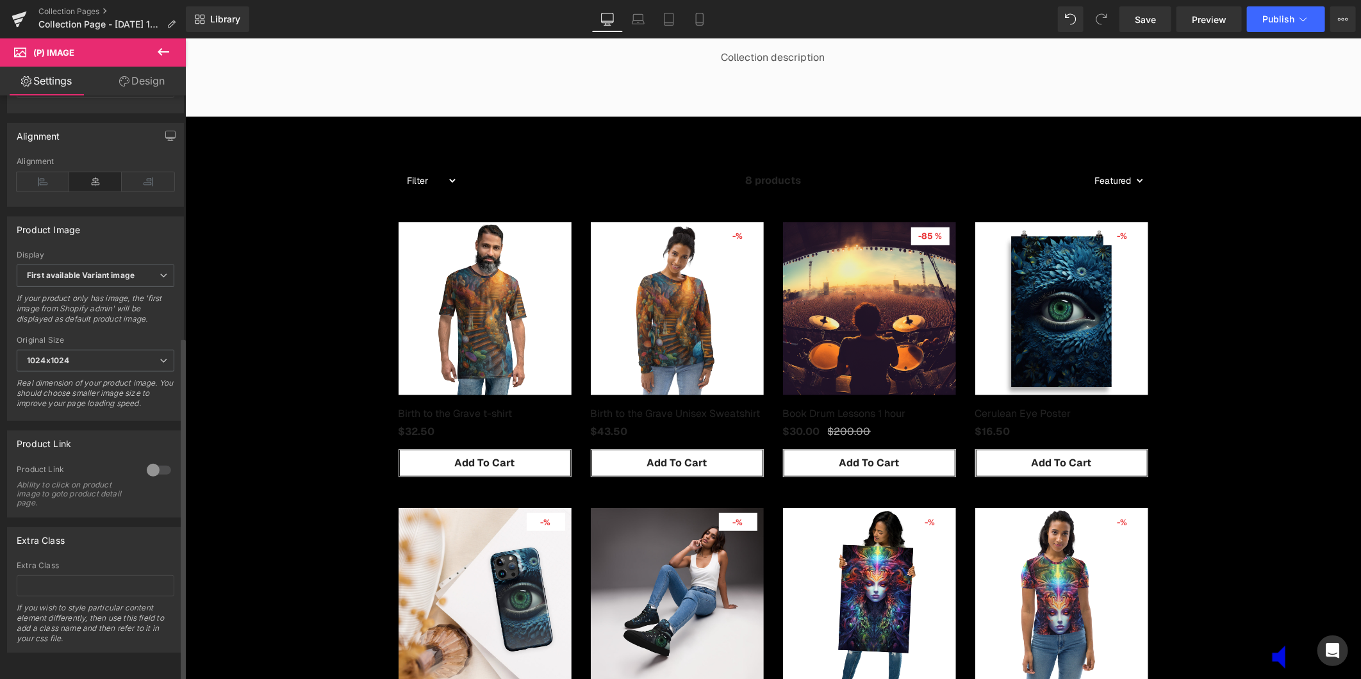
click at [151, 460] on div at bounding box center [159, 470] width 31 height 21
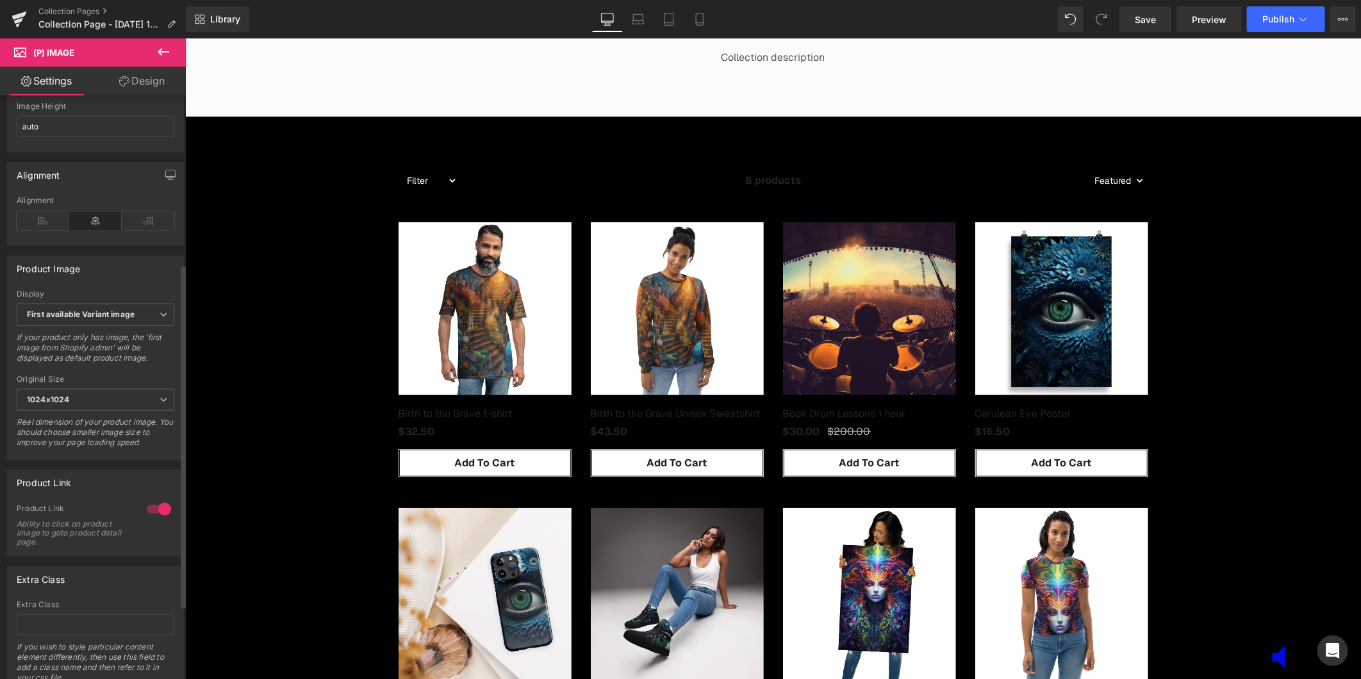
scroll to position [356, 0]
click at [158, 514] on div at bounding box center [159, 503] width 31 height 21
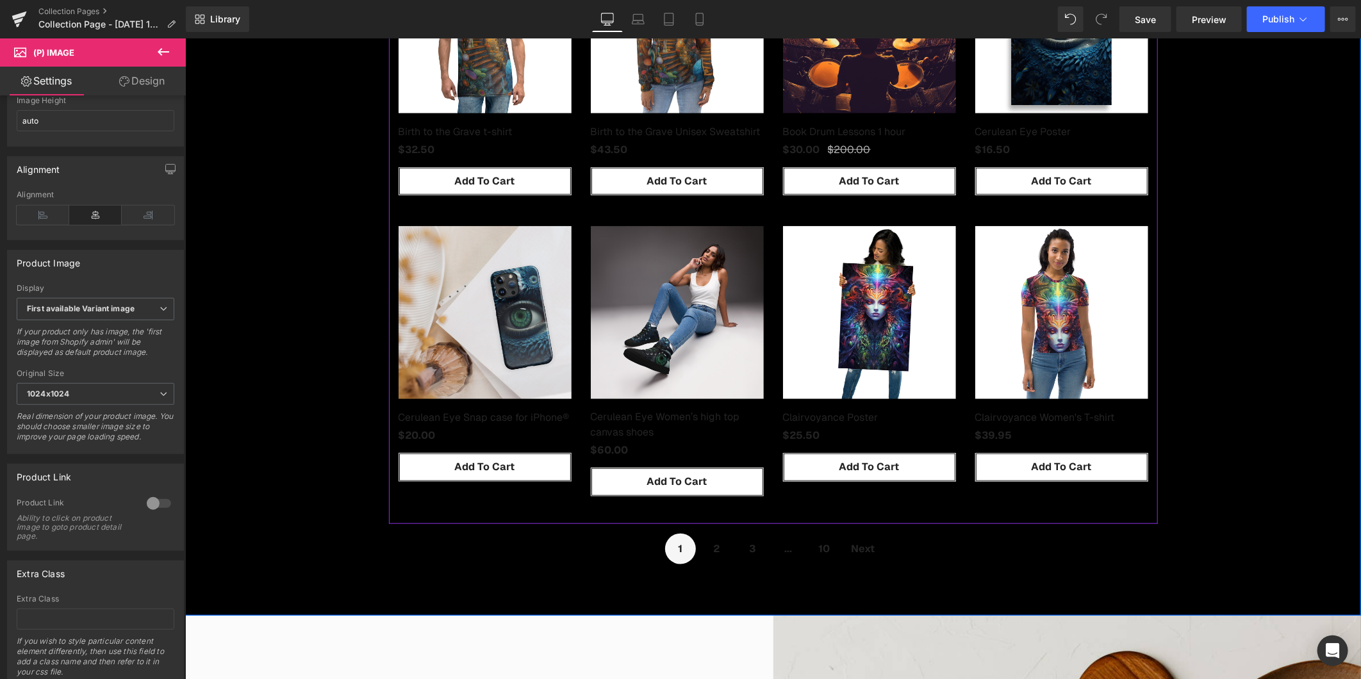
scroll to position [641, 0]
